Goal: Check status: Check status

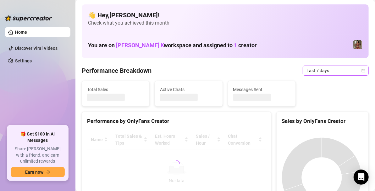
click at [316, 73] on span "Last 7 days" at bounding box center [336, 70] width 59 height 9
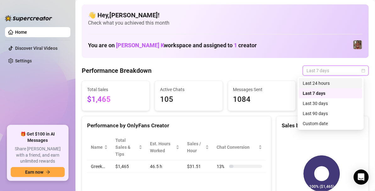
click at [316, 84] on div "Last 24 hours" at bounding box center [331, 83] width 56 height 7
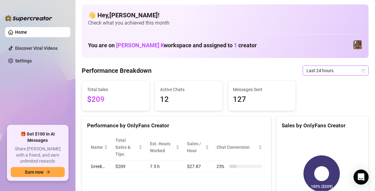
click at [332, 70] on span "Last 24 hours" at bounding box center [336, 70] width 59 height 9
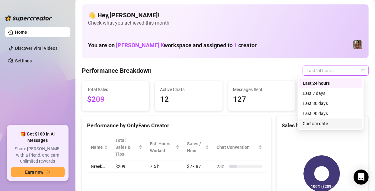
click at [313, 123] on div "Custom date" at bounding box center [331, 123] width 56 height 7
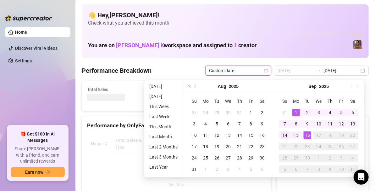
drag, startPoint x: 295, startPoint y: 115, endPoint x: 285, endPoint y: 133, distance: 20.7
click at [295, 115] on div "1" at bounding box center [297, 113] width 8 height 8
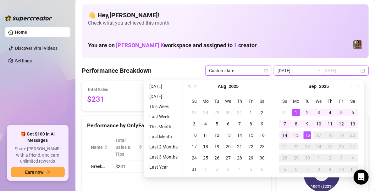
type input "[DATE]"
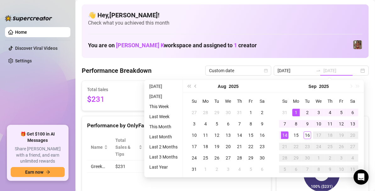
click at [285, 133] on div "14" at bounding box center [285, 135] width 8 height 8
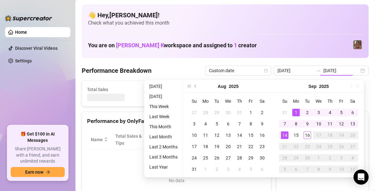
type input "[DATE]"
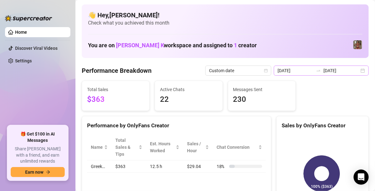
click at [357, 70] on div "[DATE] [DATE]" at bounding box center [321, 70] width 95 height 10
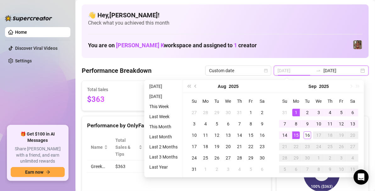
type input "[DATE]"
click at [296, 109] on div "1" at bounding box center [297, 113] width 8 height 8
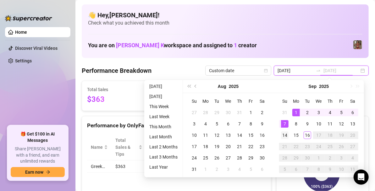
type input "[DATE]"
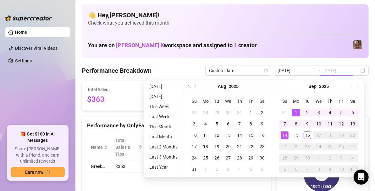
click at [285, 132] on div "14" at bounding box center [285, 135] width 8 height 8
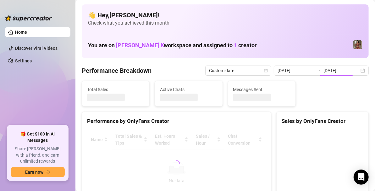
type input "[DATE]"
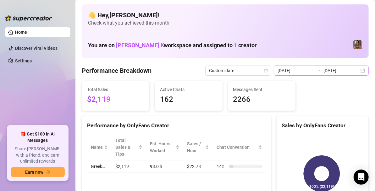
click at [360, 71] on div "[DATE] [DATE]" at bounding box center [321, 70] width 95 height 10
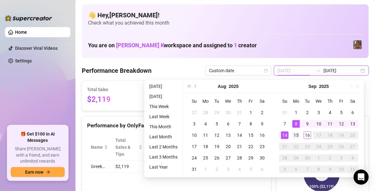
type input "[DATE]"
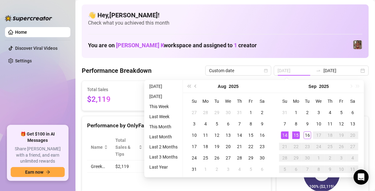
click at [297, 132] on div "15" at bounding box center [297, 135] width 8 height 8
type input "[DATE]"
click at [306, 135] on div "16" at bounding box center [308, 135] width 8 height 8
type input "[DATE]"
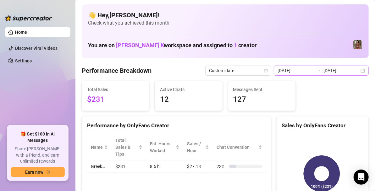
click at [358, 72] on div "[DATE] [DATE]" at bounding box center [321, 70] width 95 height 10
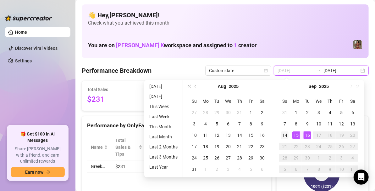
type input "[DATE]"
click at [288, 138] on div "14" at bounding box center [285, 135] width 8 height 8
type input "[DATE]"
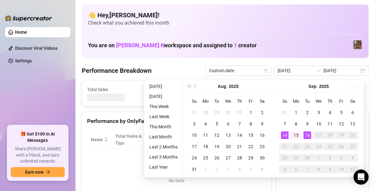
type input "[DATE]"
